Goal: Information Seeking & Learning: Learn about a topic

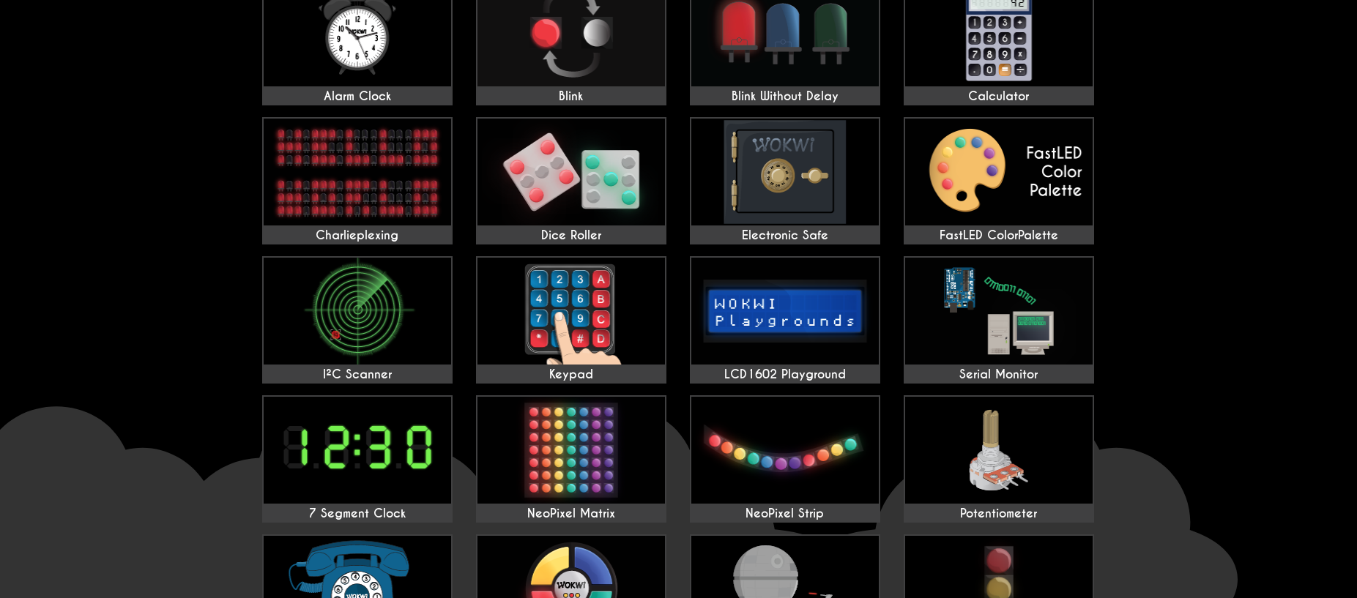
scroll to position [179, 0]
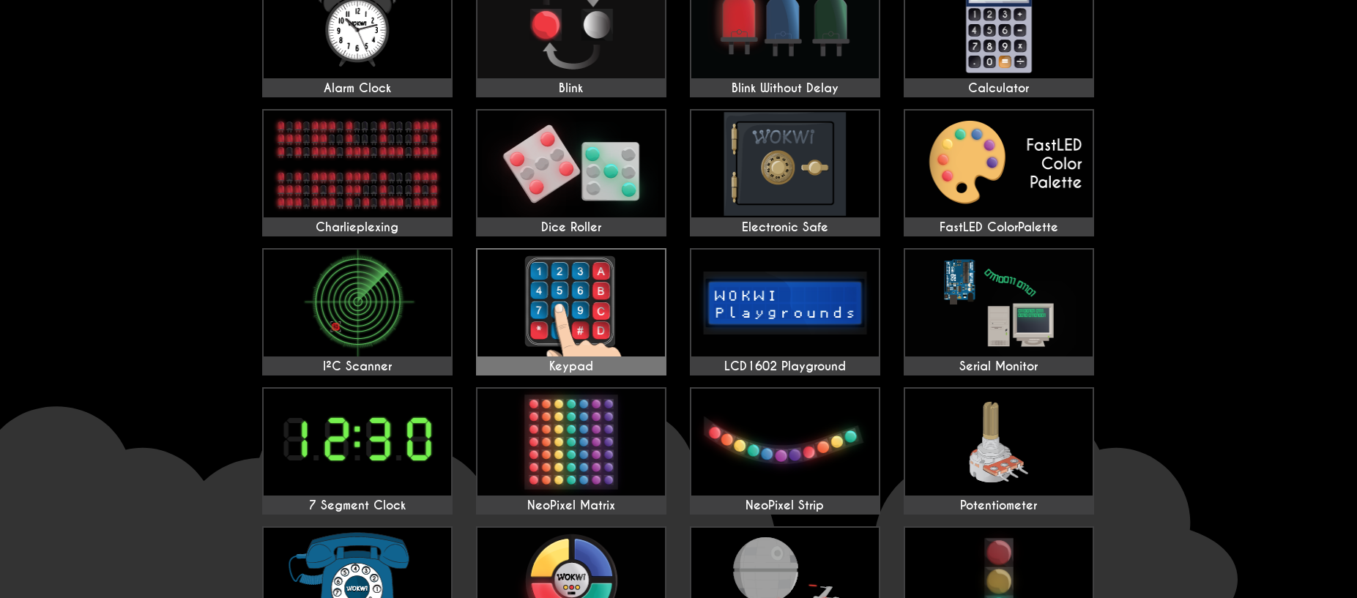
click at [594, 312] on img at bounding box center [570, 303] width 187 height 107
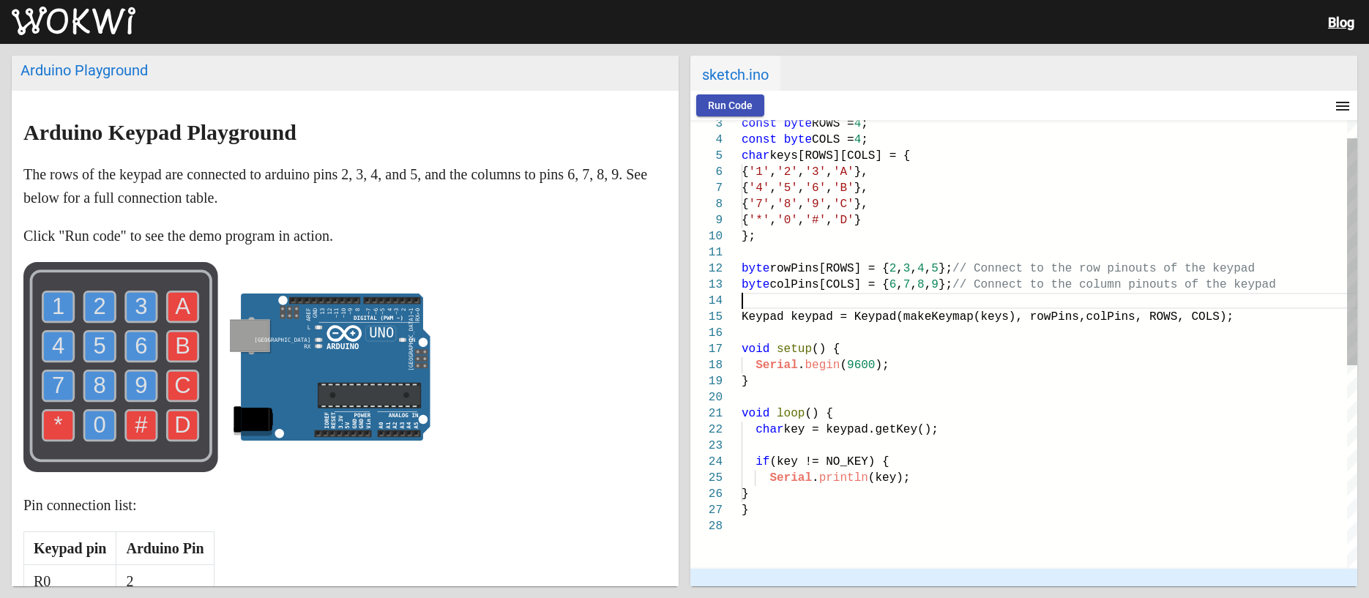
click at [796, 308] on div at bounding box center [1050, 301] width 616 height 16
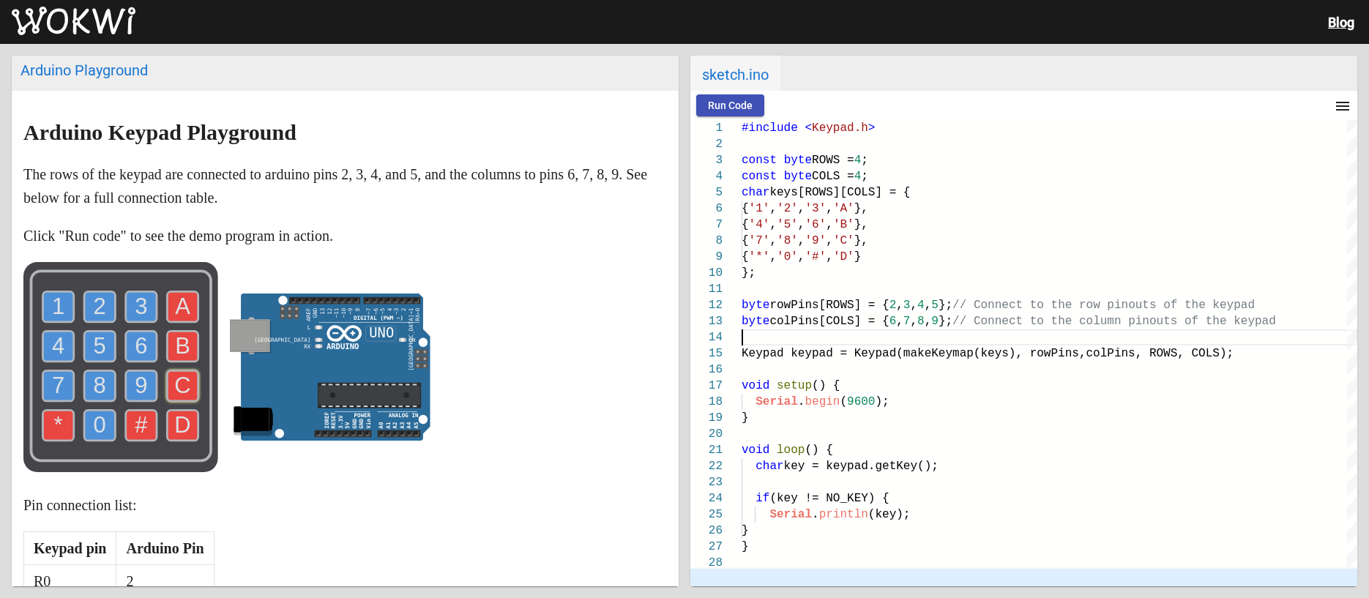
click at [176, 384] on text "C" at bounding box center [182, 386] width 16 height 26
click at [179, 355] on text "B" at bounding box center [182, 346] width 15 height 26
click at [184, 304] on text "A" at bounding box center [182, 307] width 15 height 26
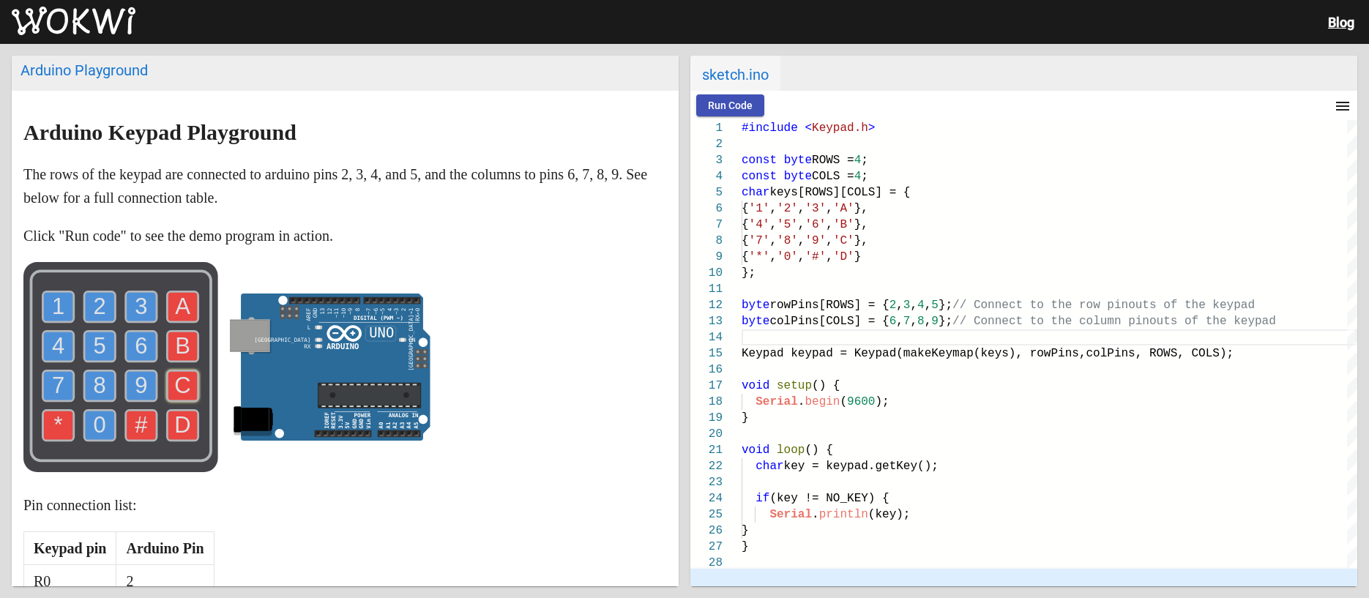
click at [134, 306] on use at bounding box center [141, 306] width 31 height 31
click at [135, 336] on text "6" at bounding box center [141, 346] width 12 height 26
drag, startPoint x: 116, startPoint y: 357, endPoint x: 92, endPoint y: 357, distance: 24.2
click at [112, 358] on use at bounding box center [99, 346] width 31 height 31
click at [86, 356] on use at bounding box center [99, 346] width 31 height 31
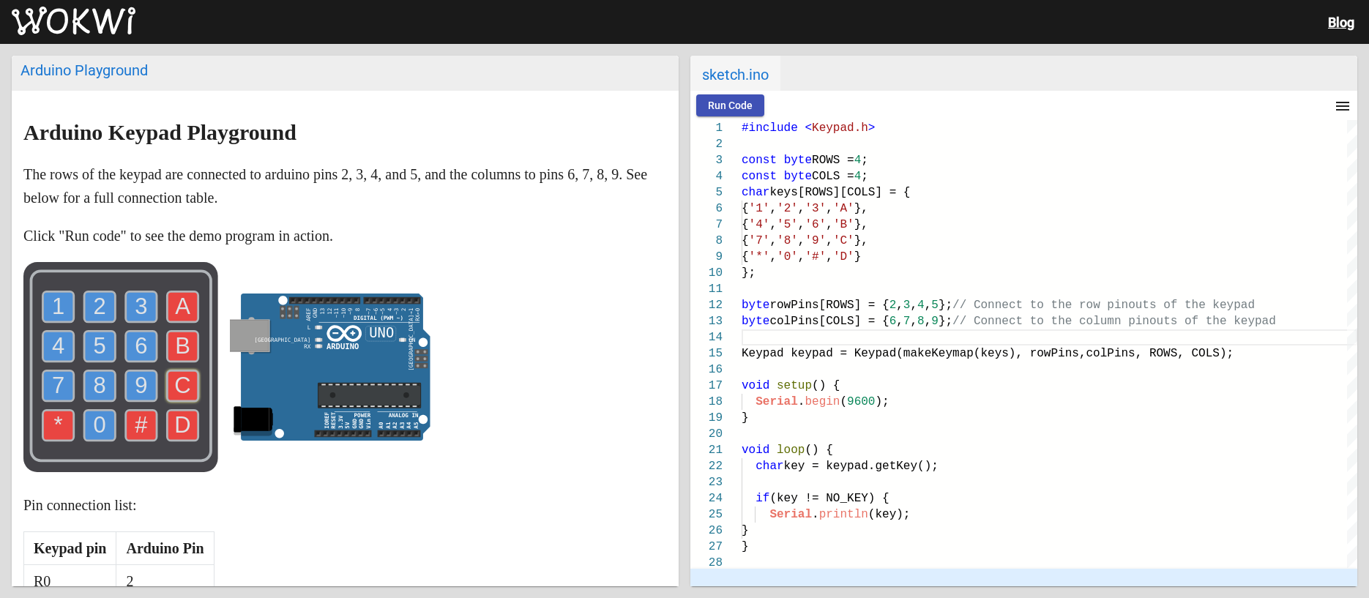
drag, startPoint x: 70, startPoint y: 350, endPoint x: 90, endPoint y: 342, distance: 21.4
click at [76, 346] on icon "1 2 3 4 5 6 7 8 9 0 * # A B C D" at bounding box center [120, 367] width 195 height 210
type textarea "#include <Keypad.h> const byte ROWS = 4; const byte COLS = 4; char keys[ROWS][C…"
click at [826, 226] on span "'6'" at bounding box center [815, 224] width 21 height 13
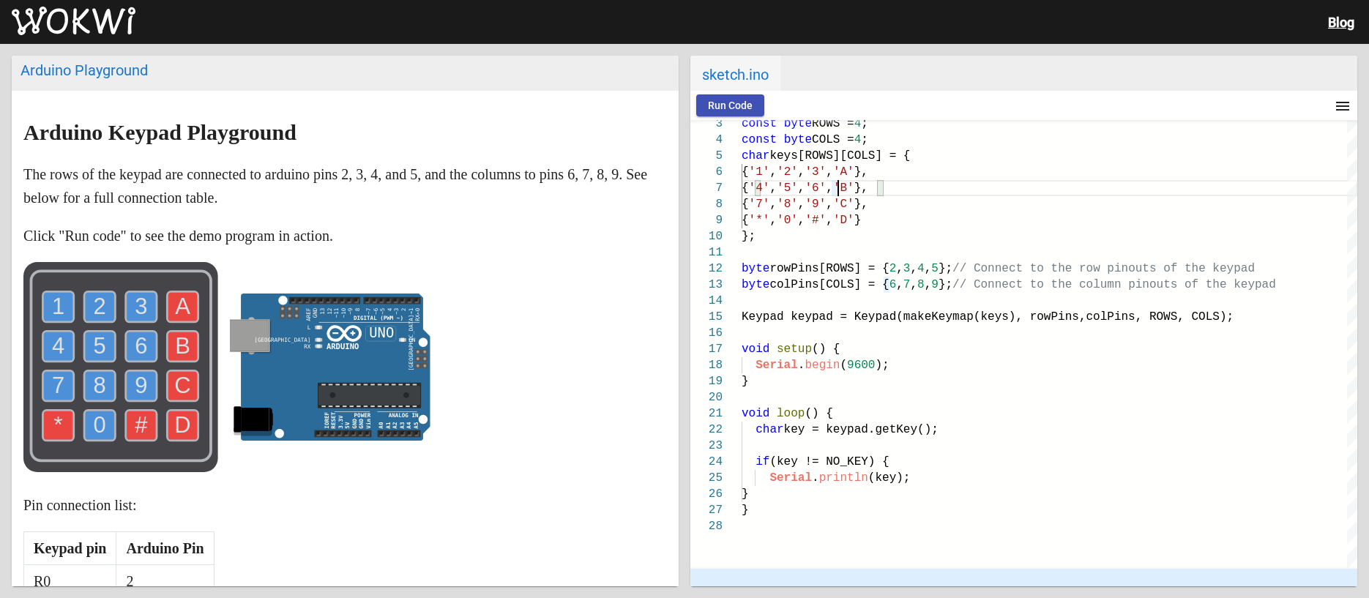
click at [721, 103] on span "Run Code" at bounding box center [730, 106] width 45 height 12
click at [166, 346] on rect at bounding box center [120, 367] width 195 height 210
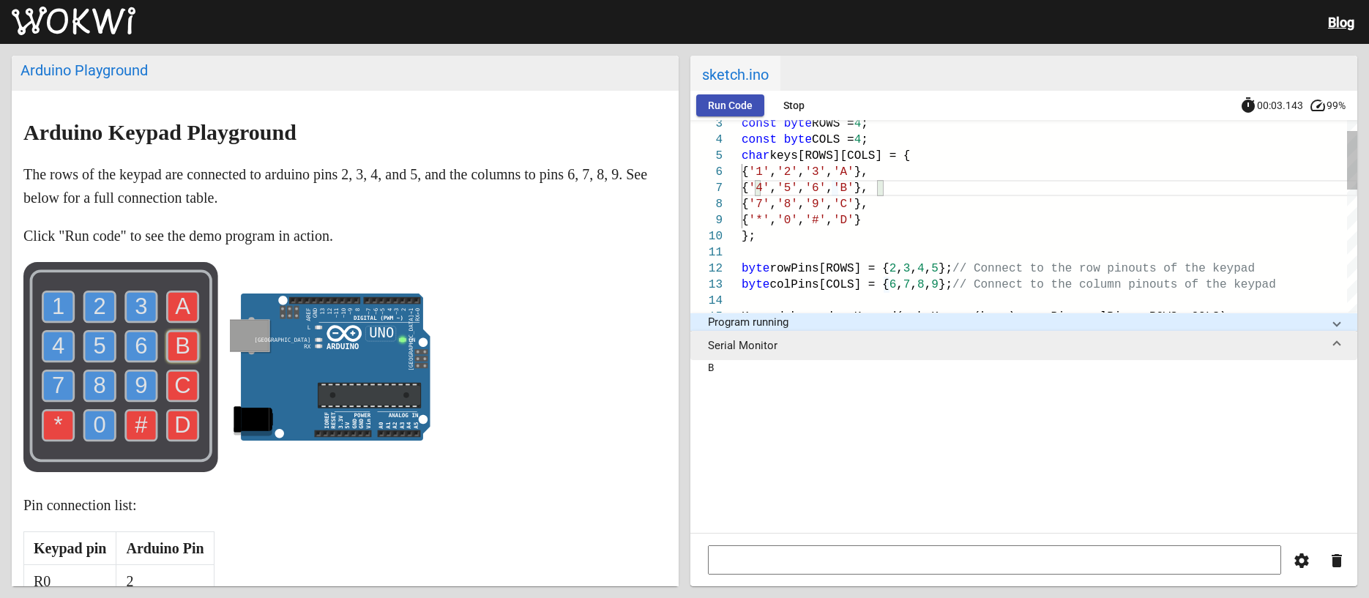
click at [173, 345] on use at bounding box center [183, 346] width 31 height 31
click at [146, 346] on text "6" at bounding box center [141, 346] width 12 height 26
click at [55, 293] on use at bounding box center [57, 306] width 31 height 31
click at [101, 422] on text "0" at bounding box center [100, 425] width 12 height 26
click at [165, 419] on rect at bounding box center [120, 367] width 195 height 210
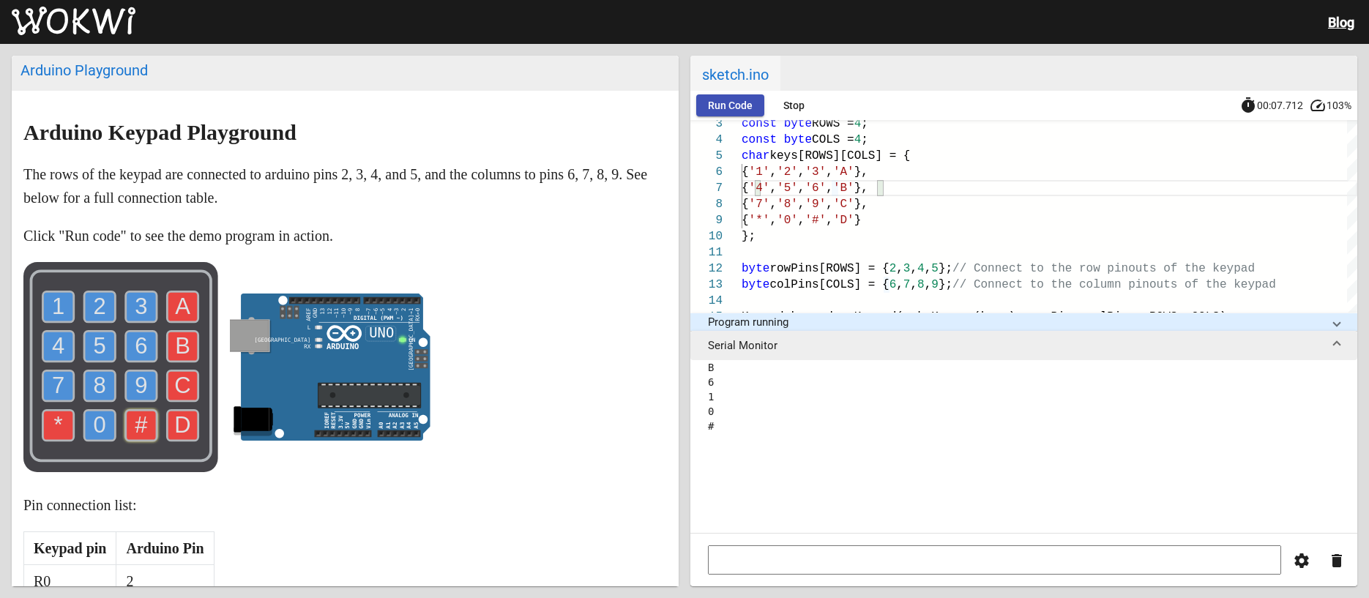
click at [155, 427] on use at bounding box center [141, 425] width 31 height 31
click at [171, 425] on use at bounding box center [183, 425] width 31 height 31
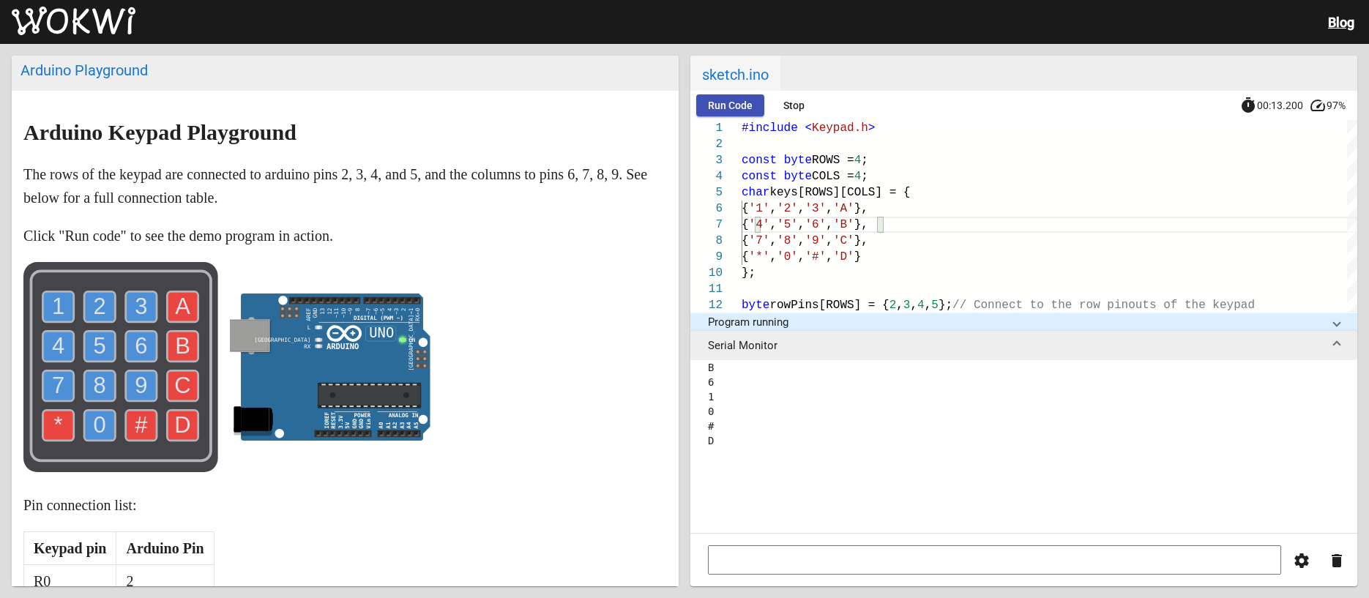
click at [781, 104] on button "Stop" at bounding box center [793, 105] width 47 height 22
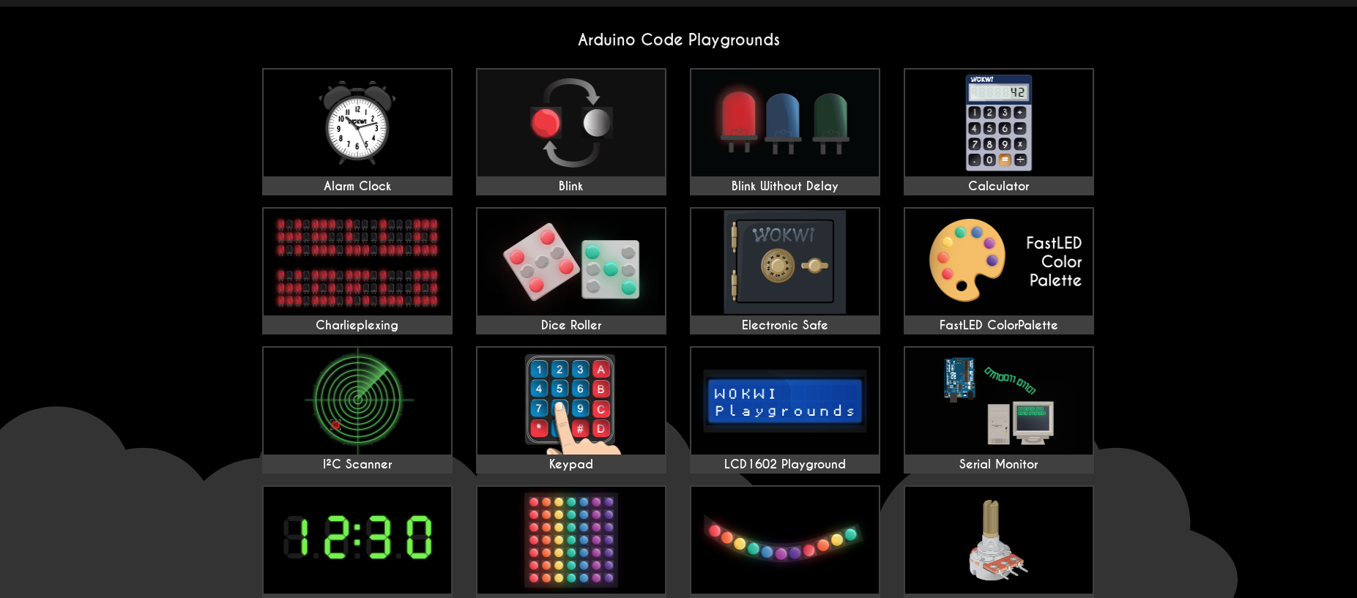
scroll to position [90, 0]
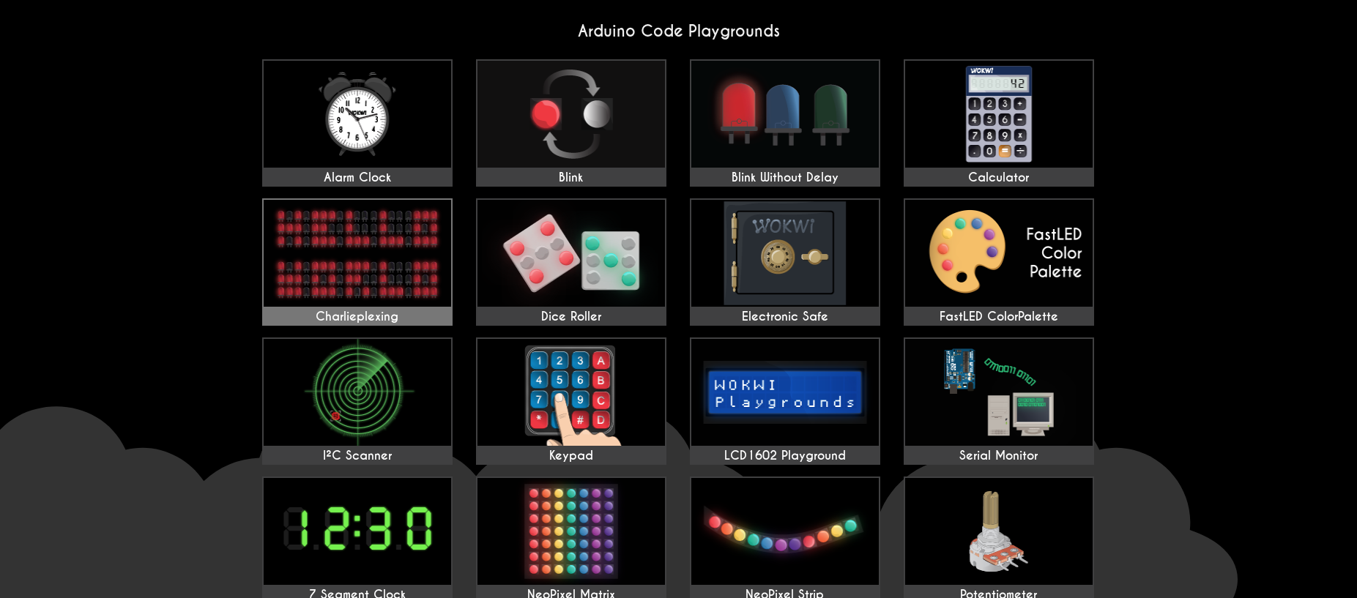
click at [321, 245] on img at bounding box center [357, 253] width 187 height 107
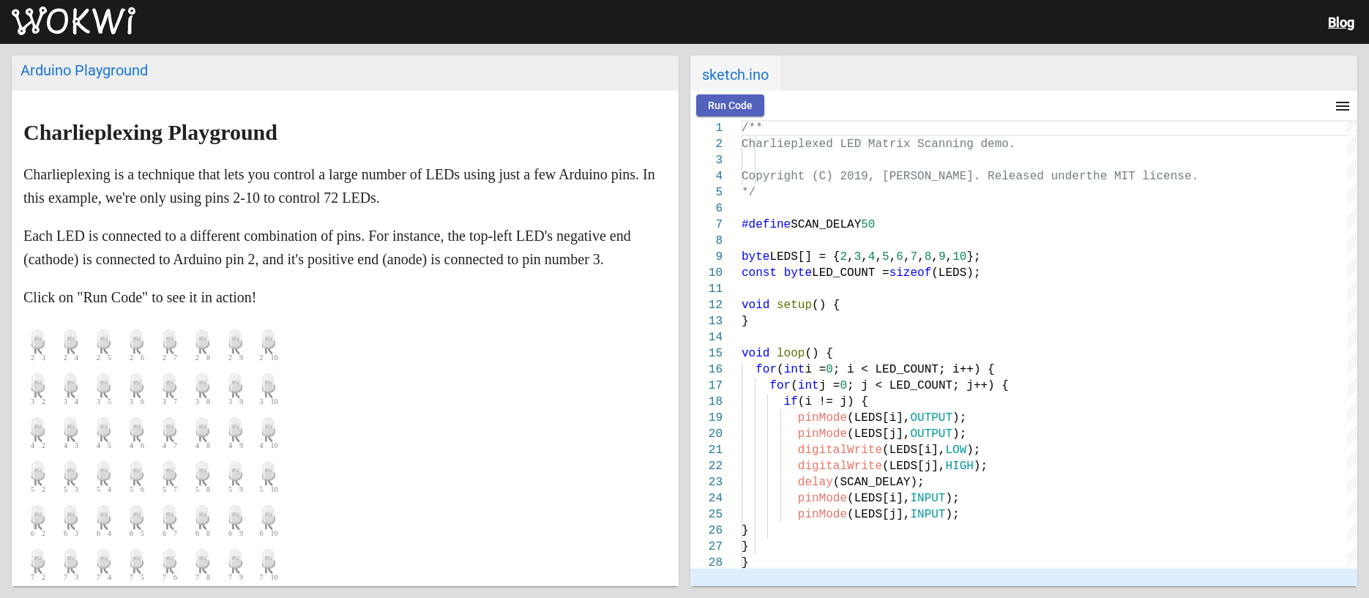
click at [711, 111] on button "Run Code" at bounding box center [730, 105] width 68 height 22
click at [787, 103] on span "Stop" at bounding box center [794, 106] width 21 height 12
click at [888, 305] on div "void setup () {" at bounding box center [1050, 305] width 616 height 16
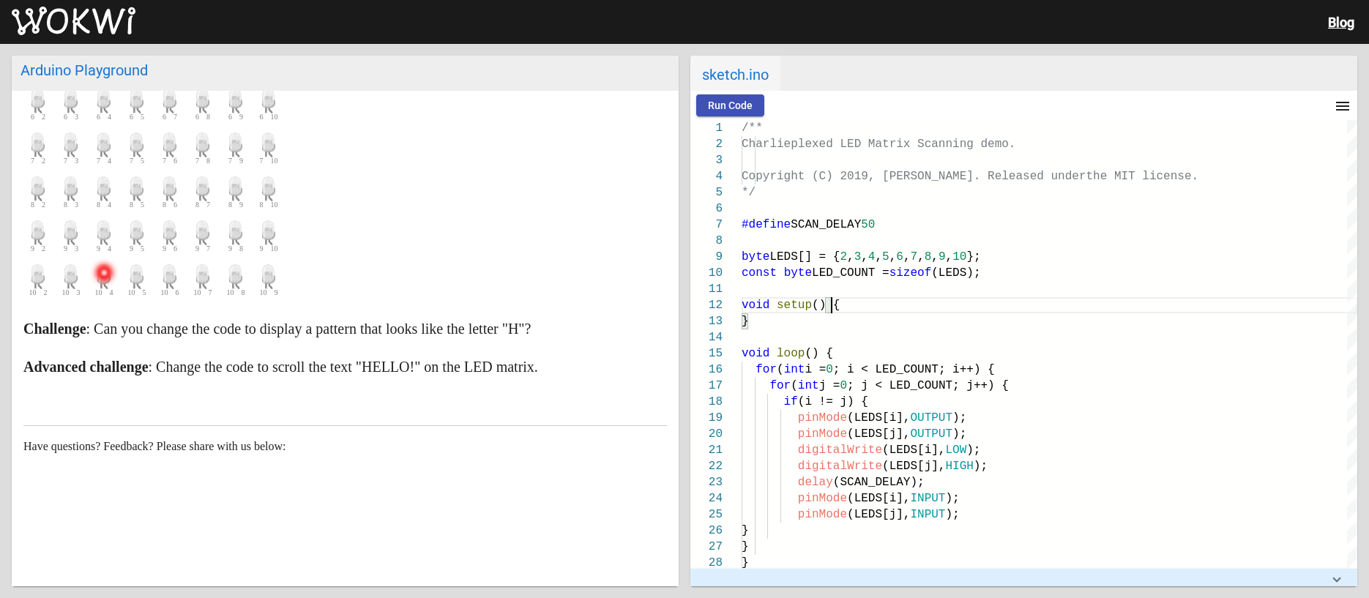
scroll to position [440, 0]
click at [746, 112] on button "Run Code" at bounding box center [730, 105] width 68 height 22
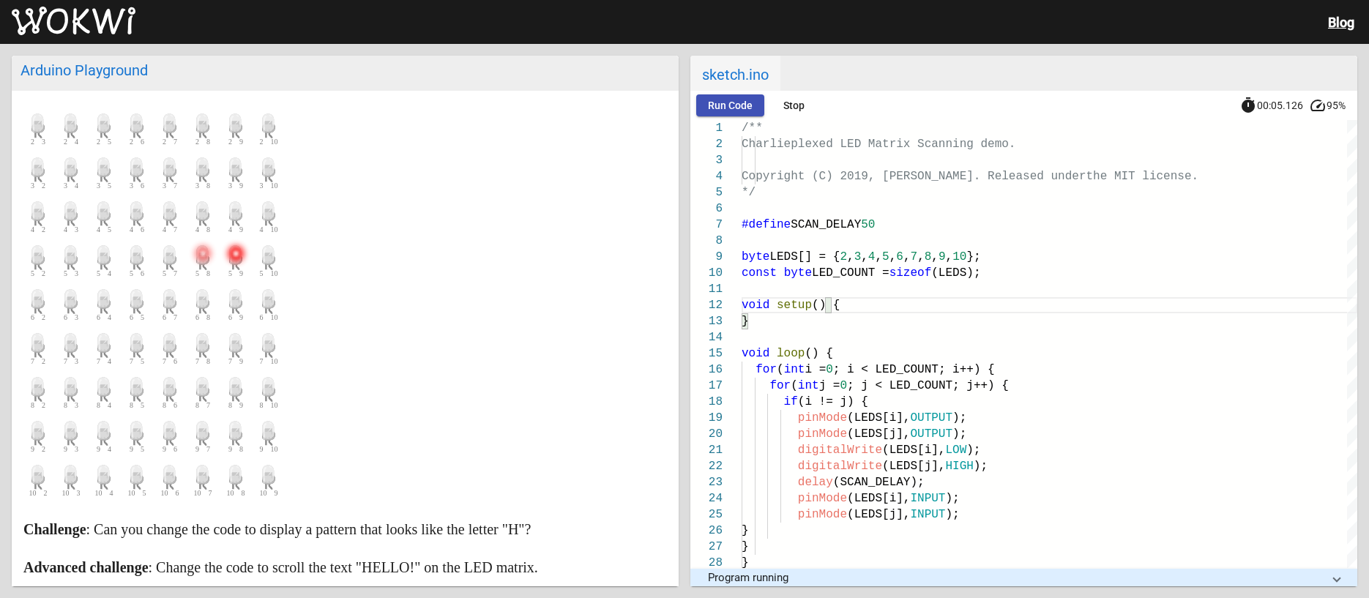
scroll to position [223, 0]
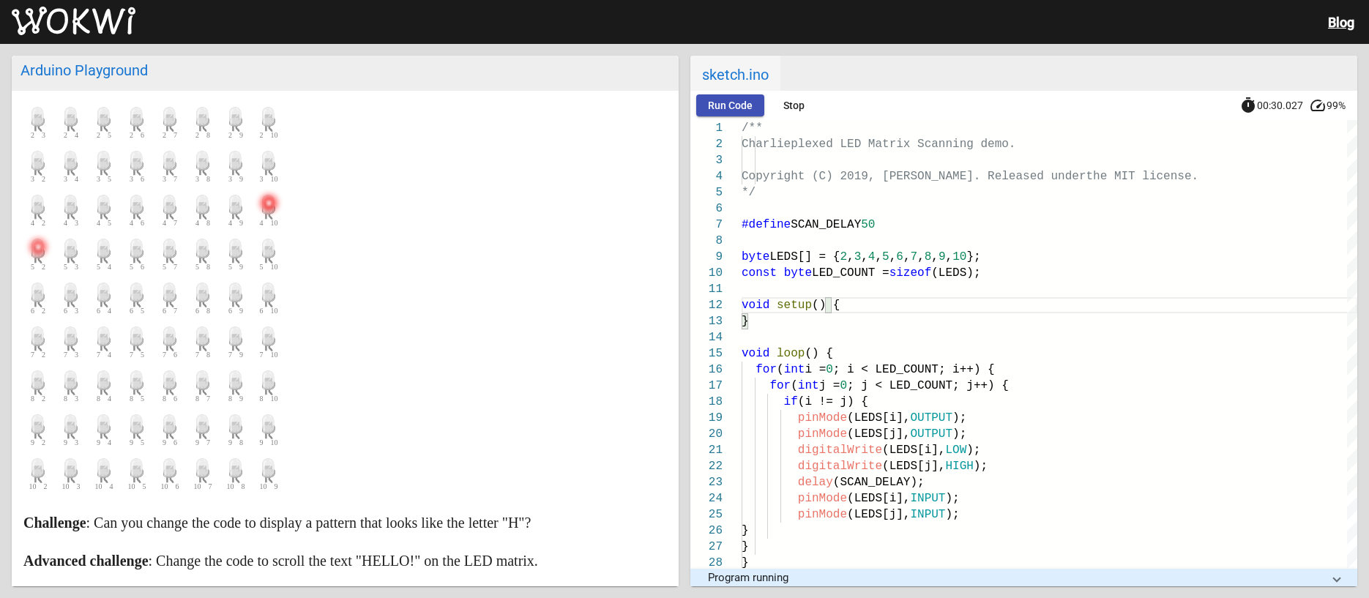
click at [800, 104] on span "Stop" at bounding box center [794, 106] width 21 height 12
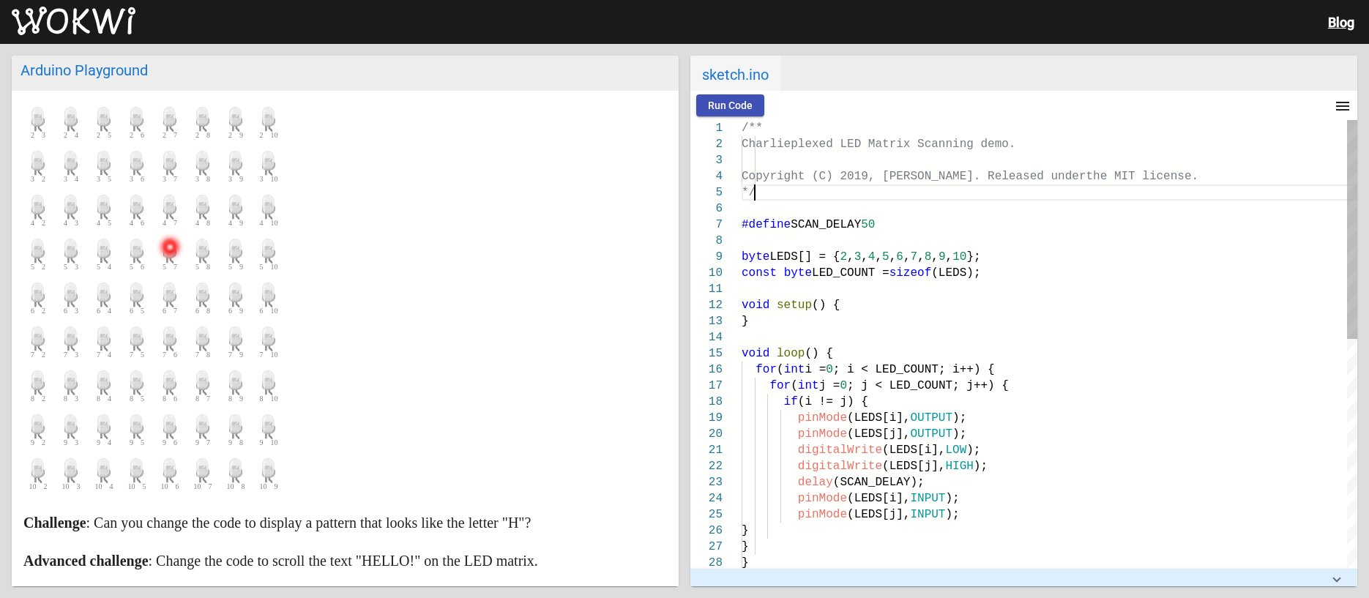
scroll to position [0, 89]
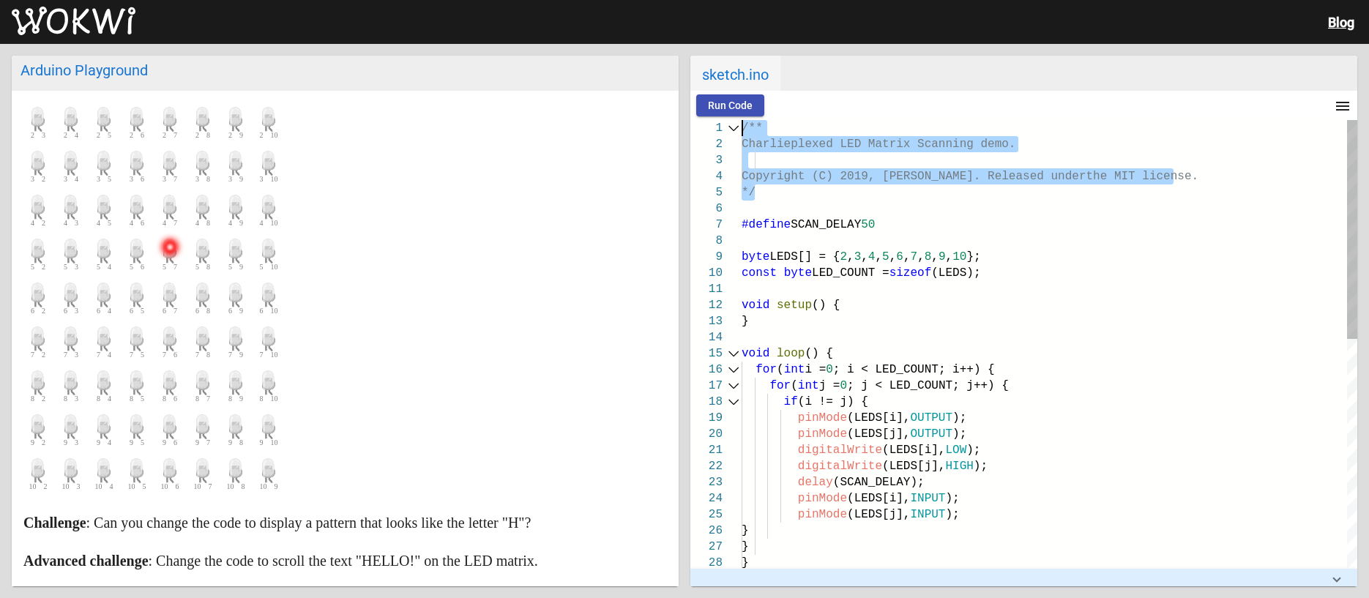
drag, startPoint x: 768, startPoint y: 193, endPoint x: 729, endPoint y: 133, distance: 71.9
click at [729, 133] on div "26 27 28 23 24 25 21 22 19 20 16 17 18 14 15 12 13 10 11 7 8 9 5 6 3 4 1 2 } } …" at bounding box center [1024, 344] width 667 height 448
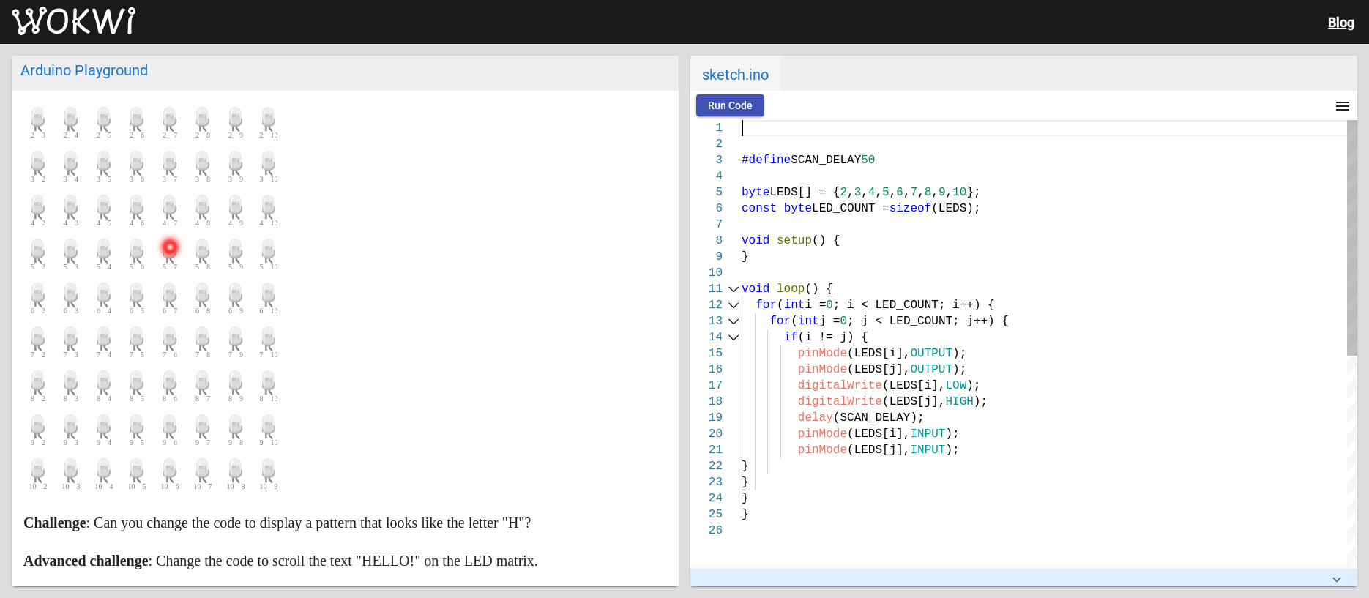
click at [876, 486] on div "}" at bounding box center [1050, 483] width 616 height 16
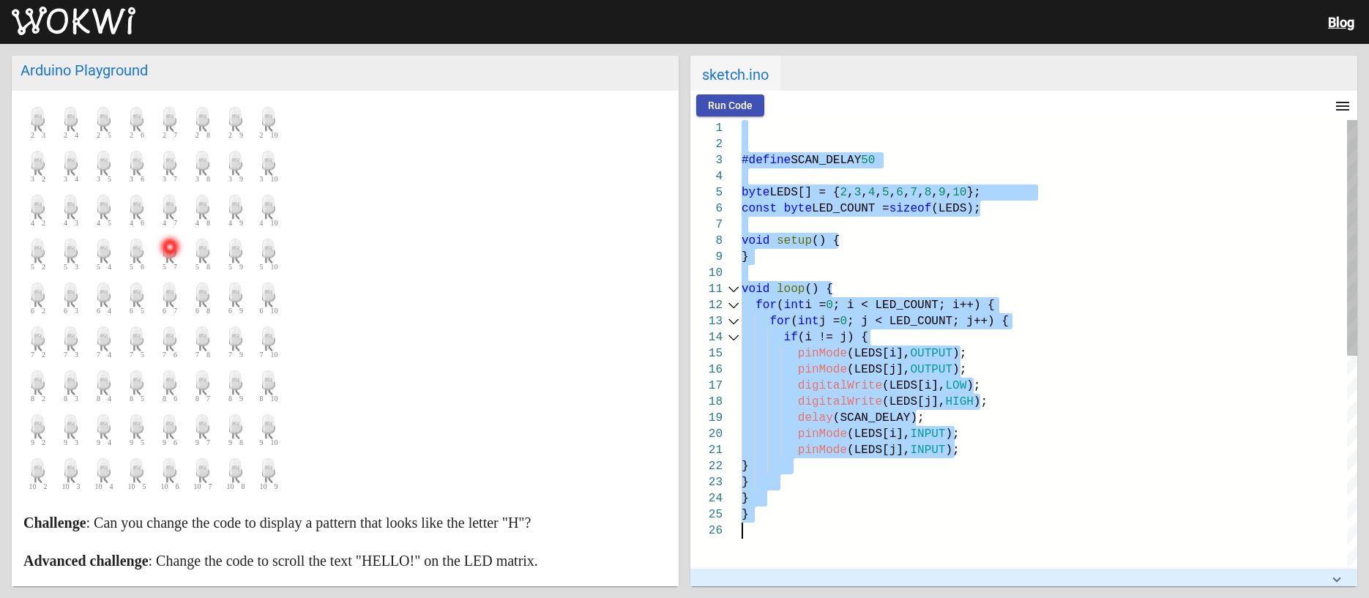
paste textarea "void loop() { delay(10);"
type textarea "void loop() { delay(10); }"
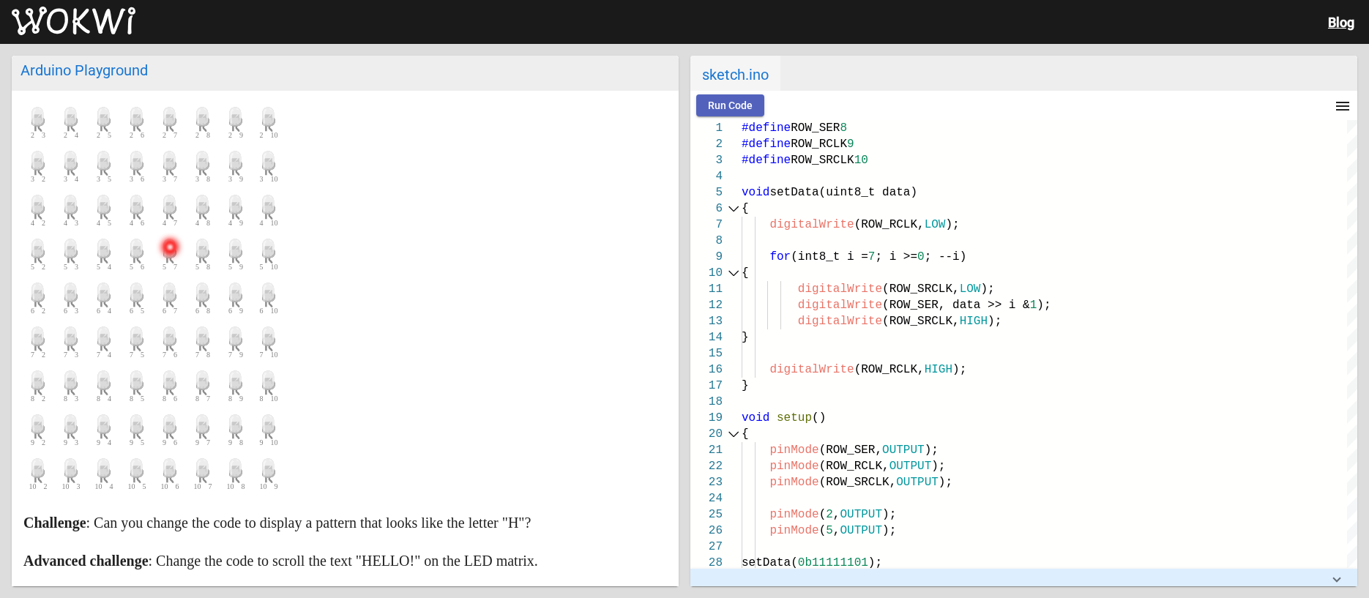
click at [735, 112] on button "Run Code" at bounding box center [730, 105] width 68 height 22
click at [792, 107] on span "Stop" at bounding box center [794, 106] width 21 height 12
